Goal: Book appointment/travel/reservation

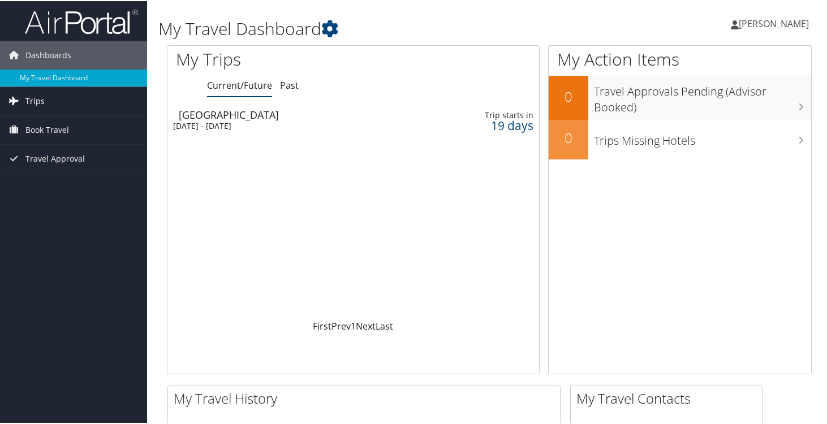
click at [45, 101] on link "Trips" at bounding box center [73, 100] width 147 height 28
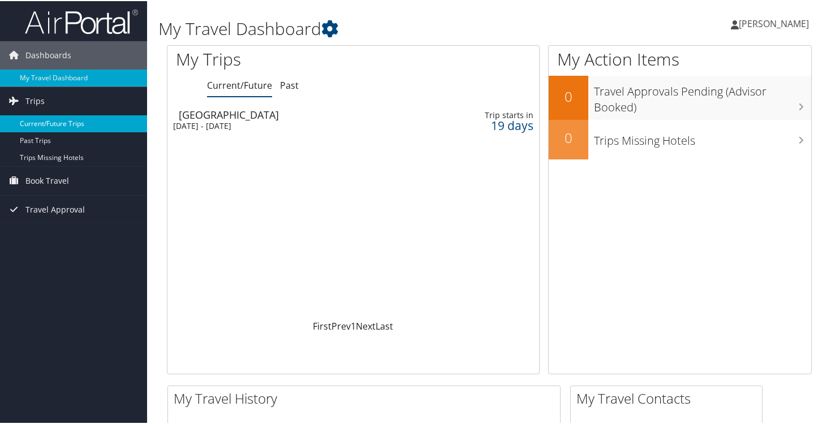
click at [46, 119] on link "Current/Future Trips" at bounding box center [73, 122] width 147 height 17
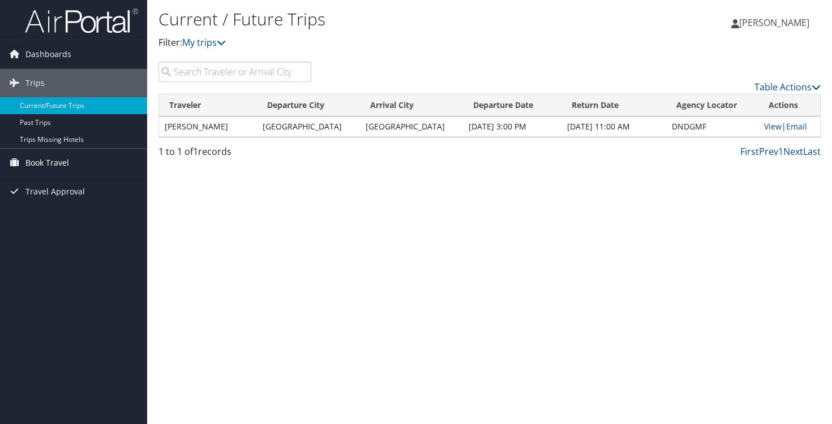
click at [51, 165] on span "Book Travel" at bounding box center [47, 163] width 44 height 28
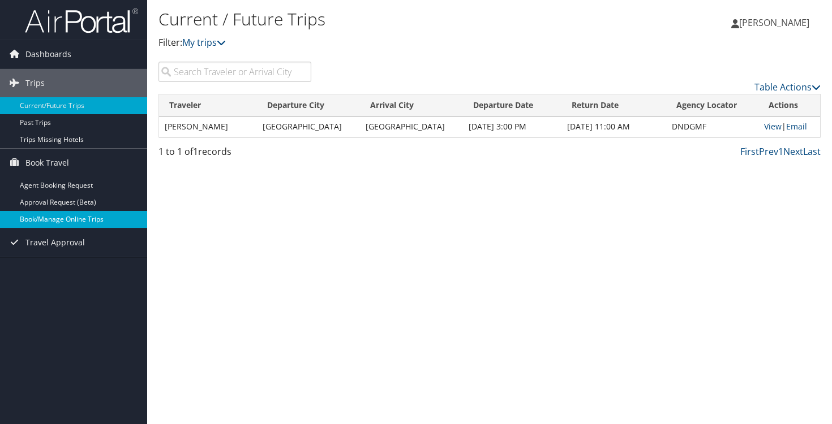
click at [52, 218] on link "Book/Manage Online Trips" at bounding box center [73, 219] width 147 height 17
